Goal: Task Accomplishment & Management: Manage account settings

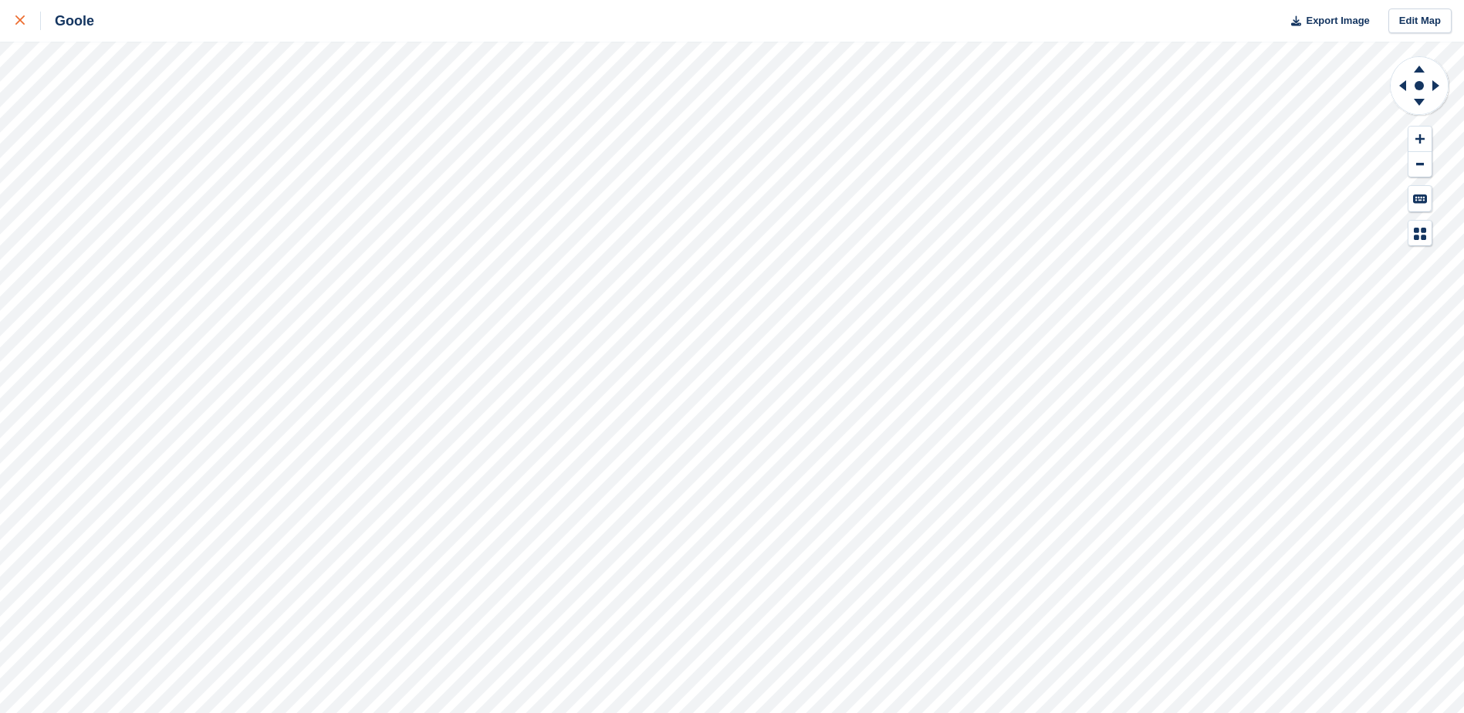
click at [25, 15] on div at bounding box center [27, 21] width 25 height 19
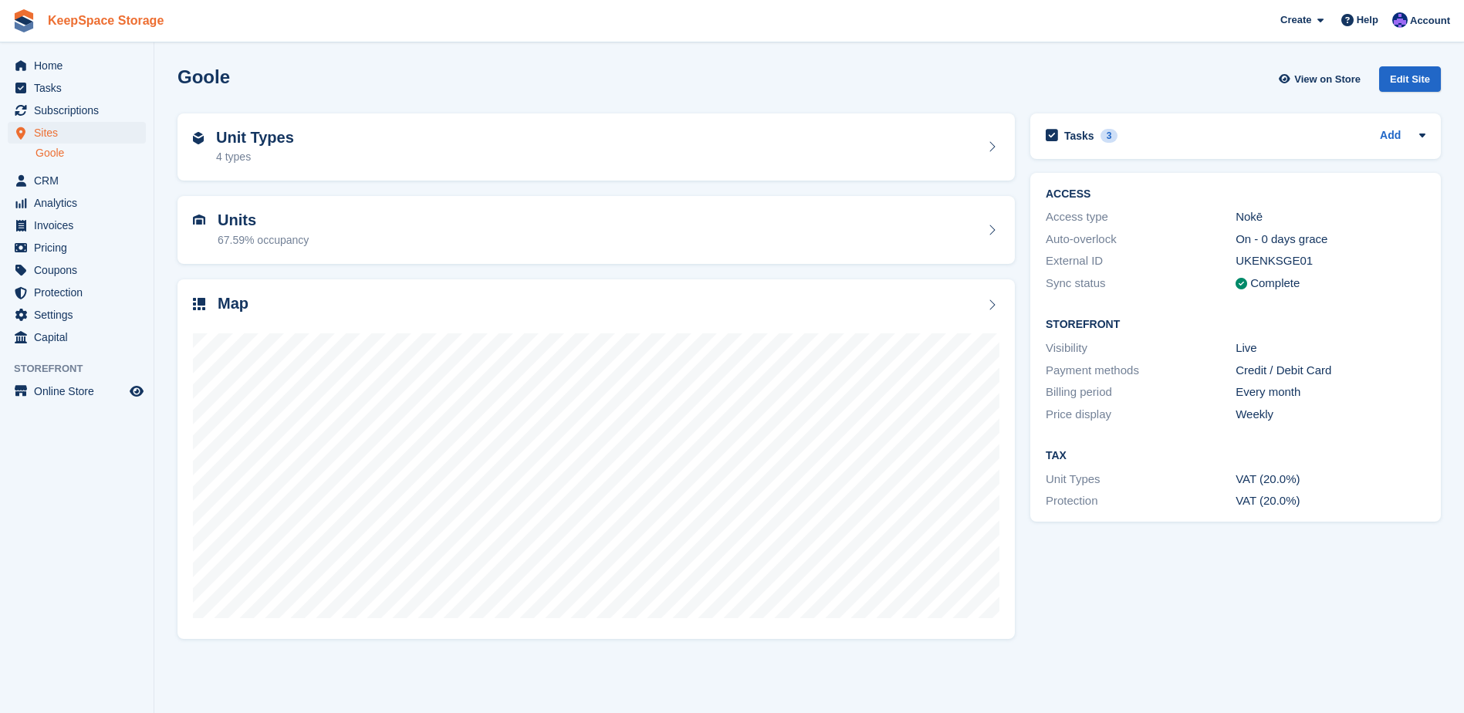
click at [67, 21] on link "KeepSpace Storage" at bounding box center [106, 20] width 128 height 25
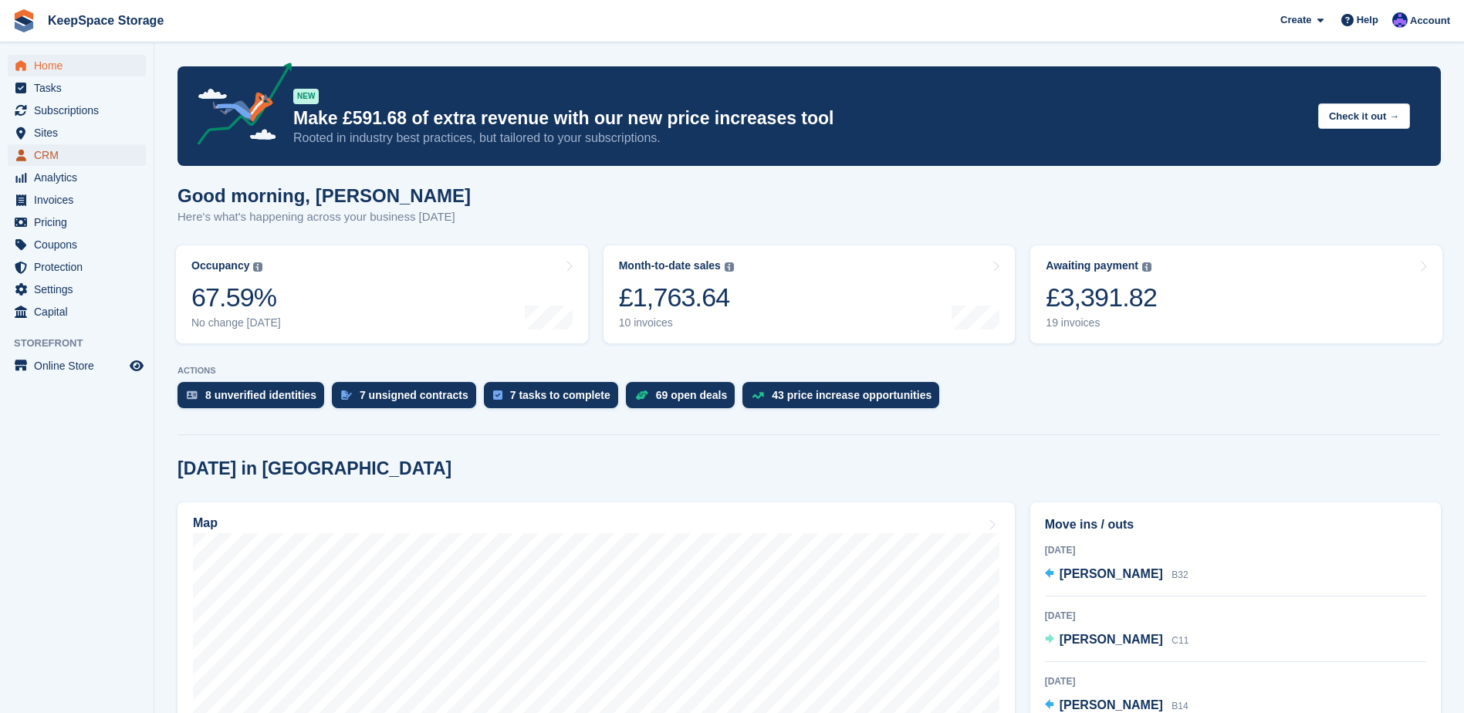
click at [87, 147] on span "CRM" at bounding box center [80, 155] width 93 height 22
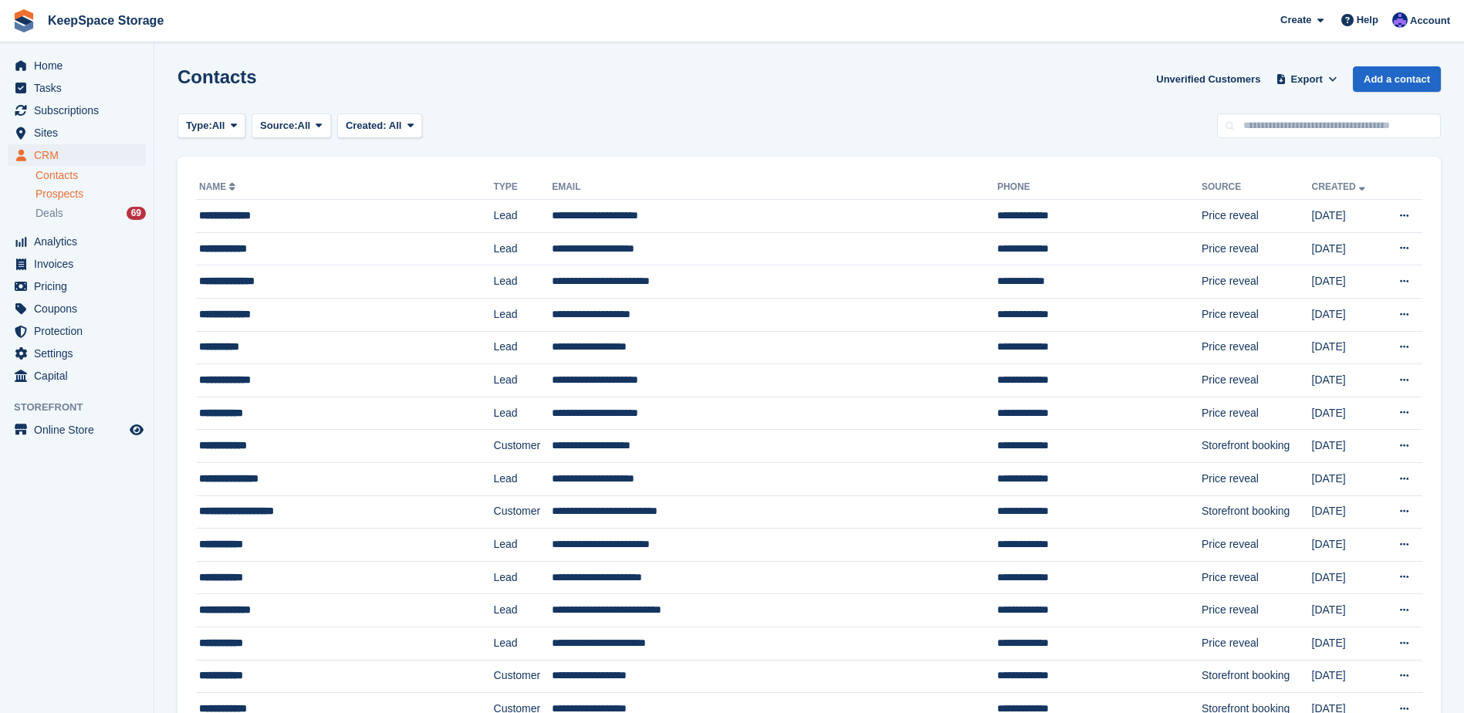
click at [85, 198] on div "Prospects" at bounding box center [90, 194] width 110 height 15
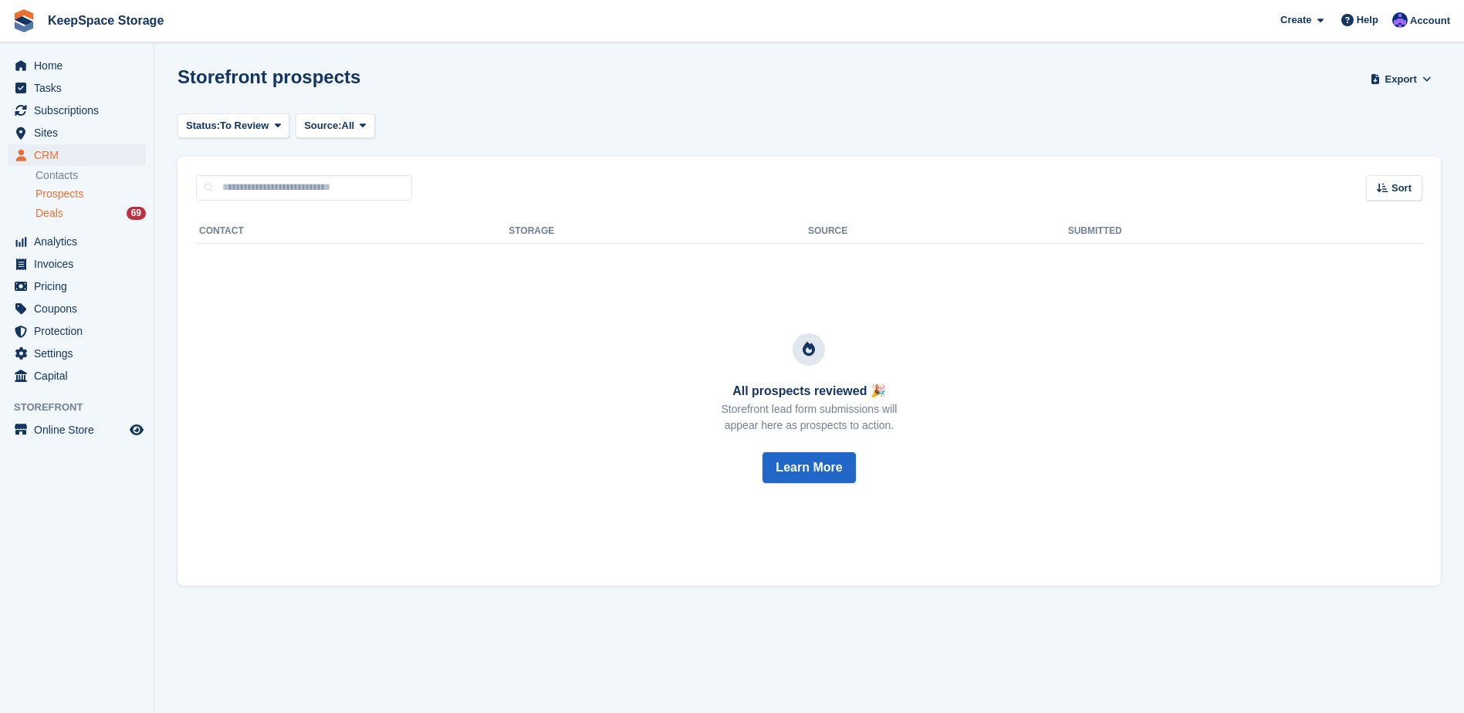
click at [78, 212] on div "Deals 69" at bounding box center [90, 213] width 110 height 15
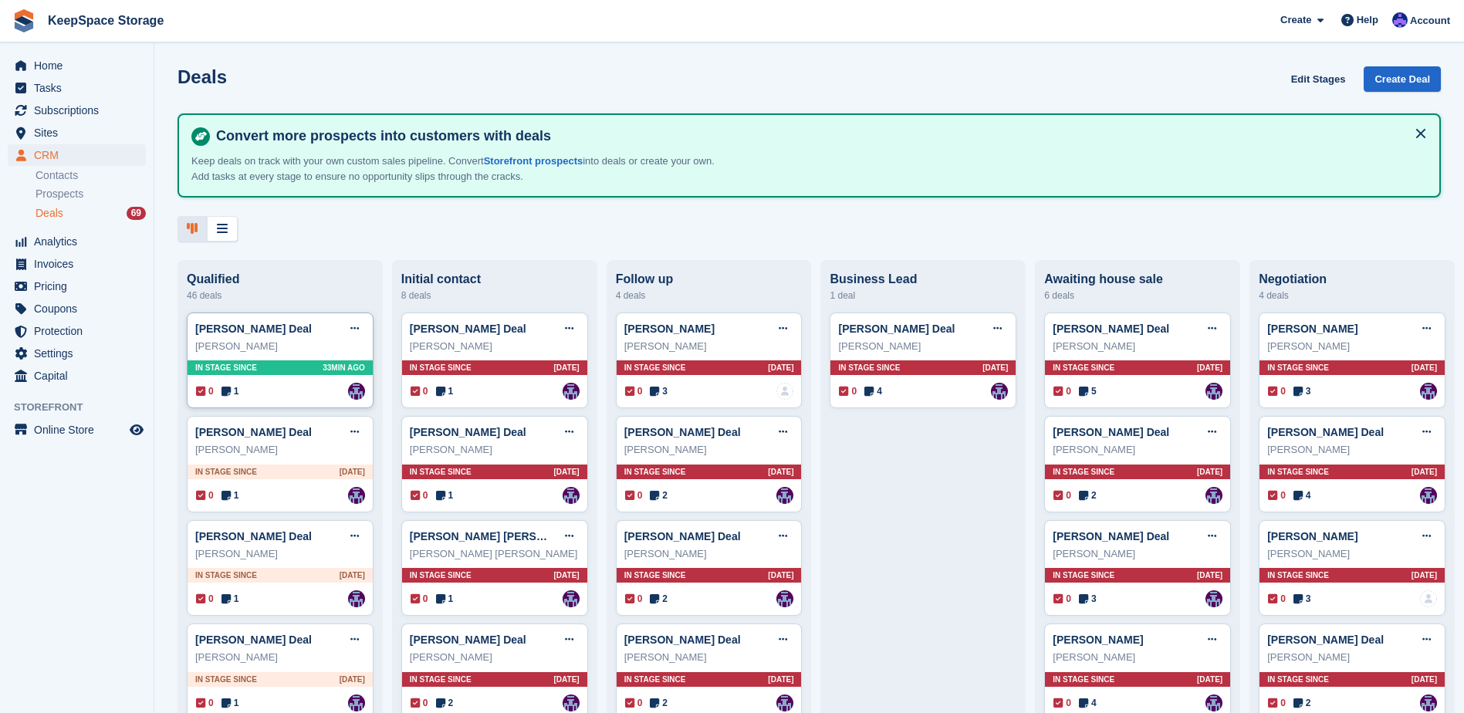
drag, startPoint x: 292, startPoint y: 390, endPoint x: 300, endPoint y: 392, distance: 8.1
click at [292, 390] on div "0 1 Assigned to [PERSON_NAME]" at bounding box center [280, 391] width 169 height 17
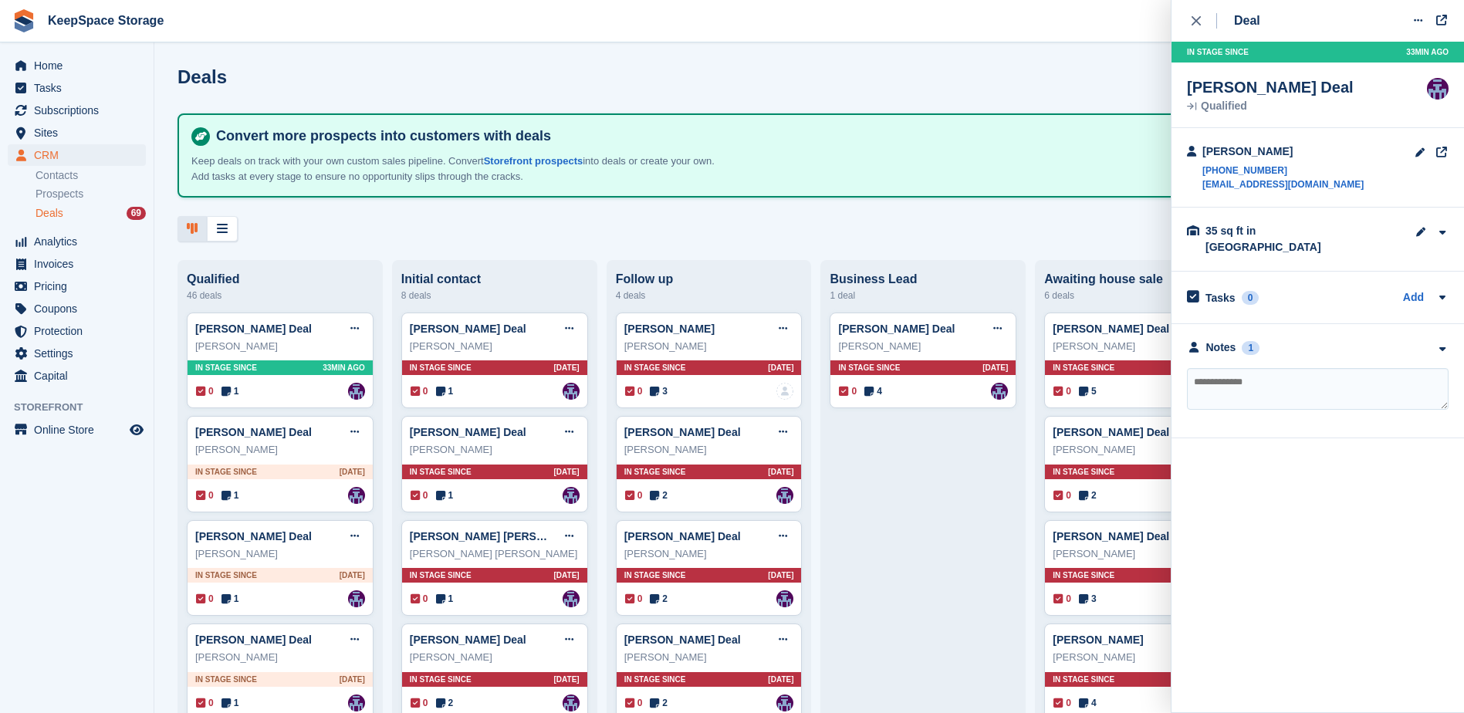
click at [1325, 349] on div "**********" at bounding box center [1317, 381] width 292 height 114
click at [1325, 345] on div "**********" at bounding box center [1317, 381] width 292 height 114
click at [1326, 340] on div "Notes 1" at bounding box center [1318, 348] width 262 height 16
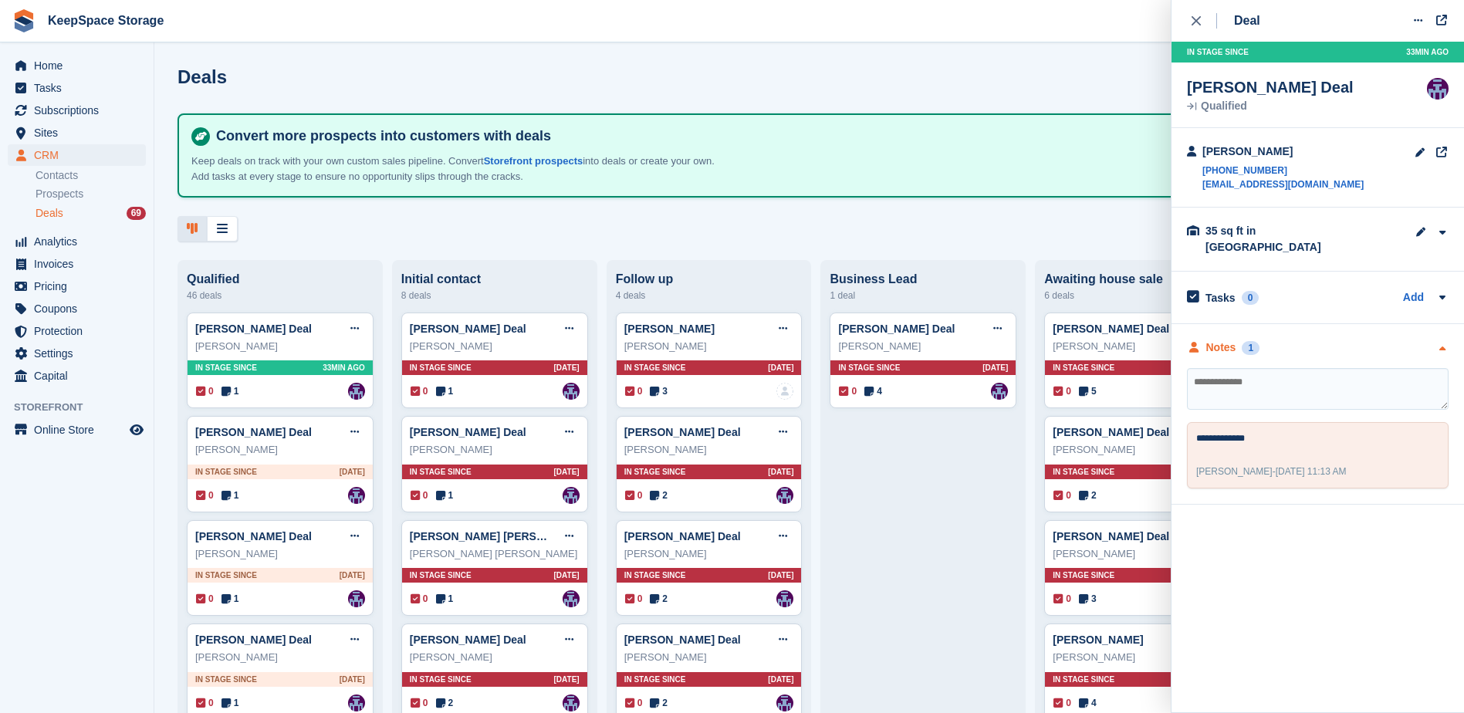
click at [1326, 340] on div "Notes 1" at bounding box center [1318, 348] width 262 height 16
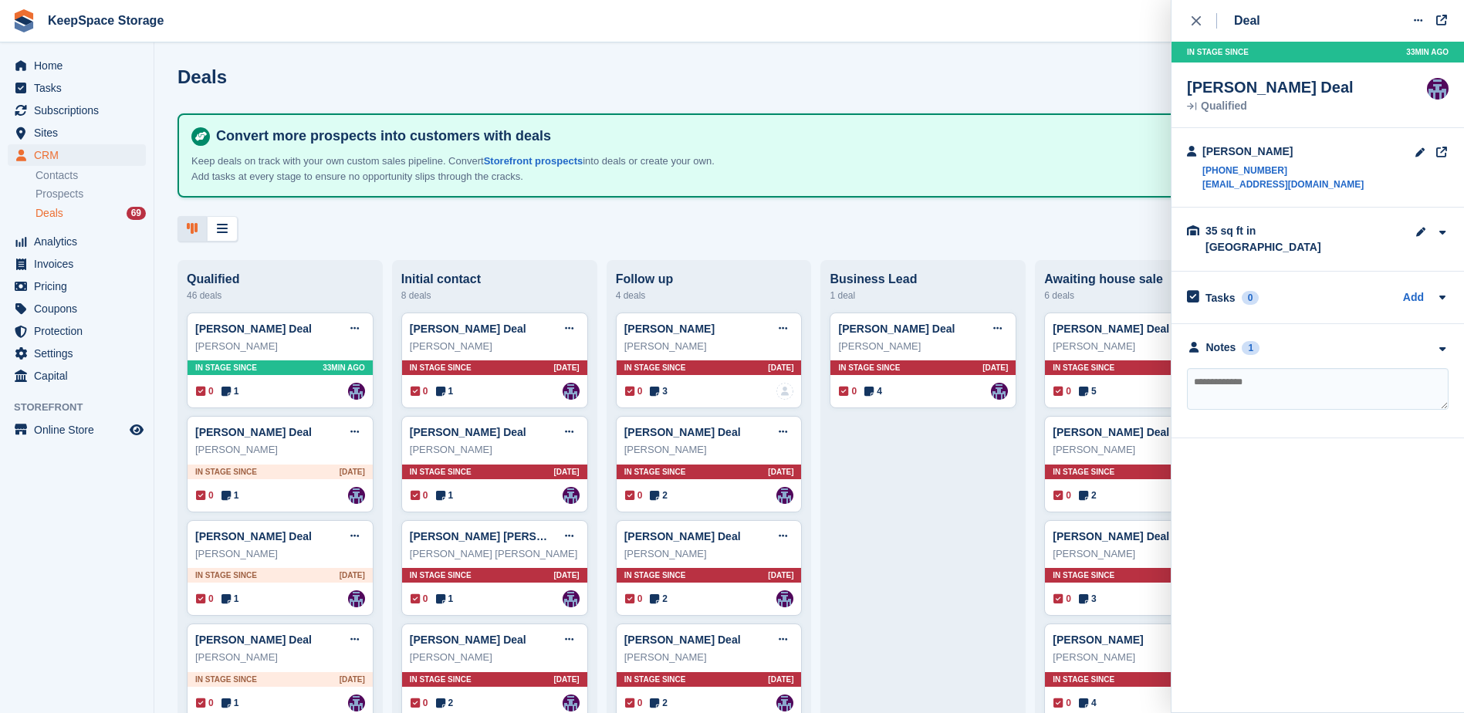
click at [1022, 44] on div "Deals Edit Stages Create Deal Convert more prospects into customers with deals …" at bounding box center [808, 356] width 1309 height 713
click at [76, 21] on link "KeepSpace Storage" at bounding box center [106, 20] width 128 height 25
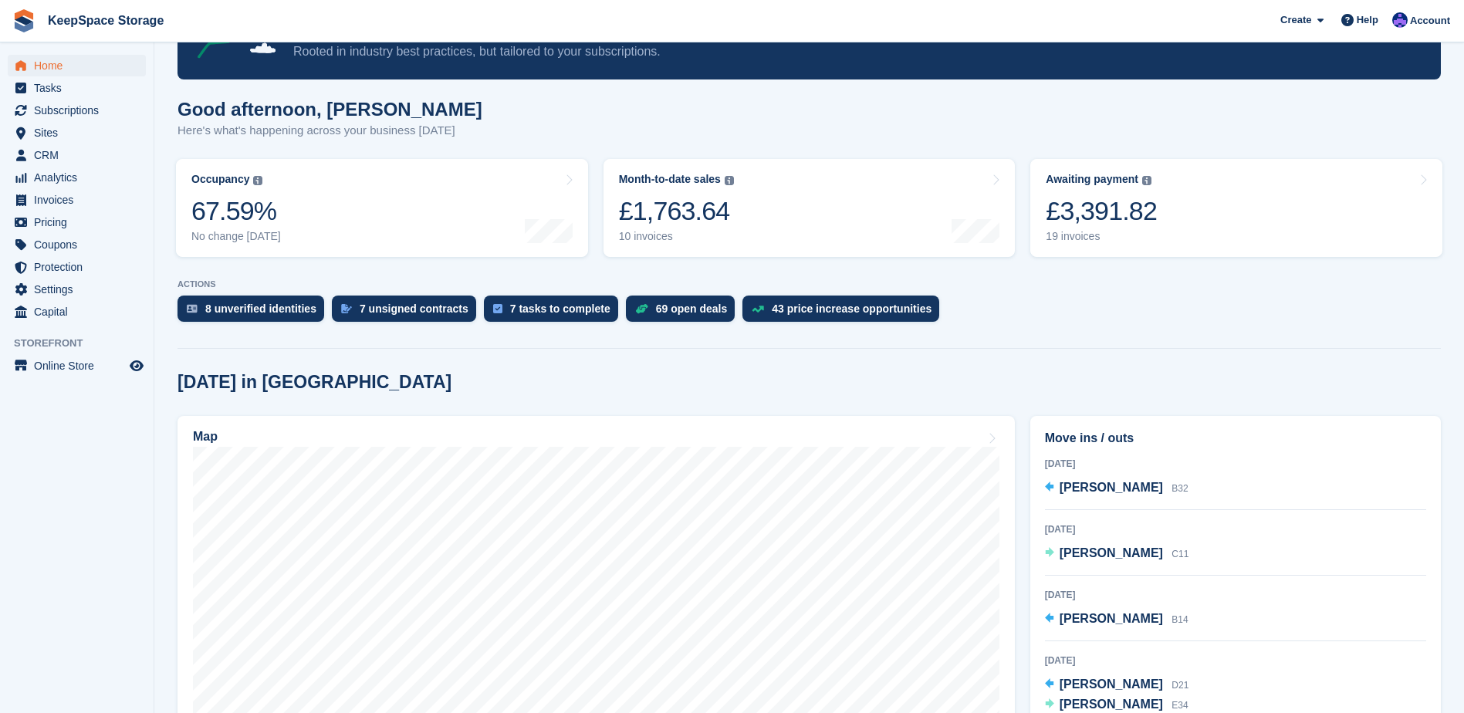
scroll to position [231, 0]
